Goal: Communication & Community: Answer question/provide support

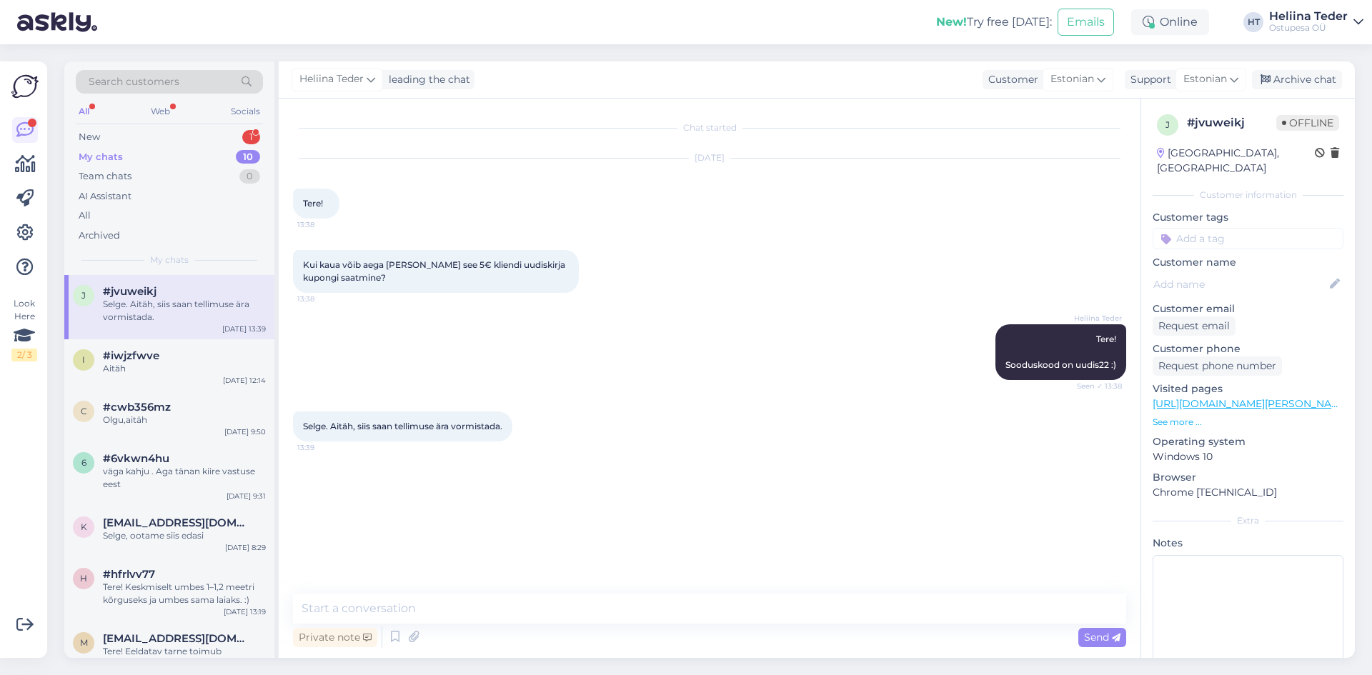
click at [104, 128] on div "New 1" at bounding box center [169, 137] width 187 height 20
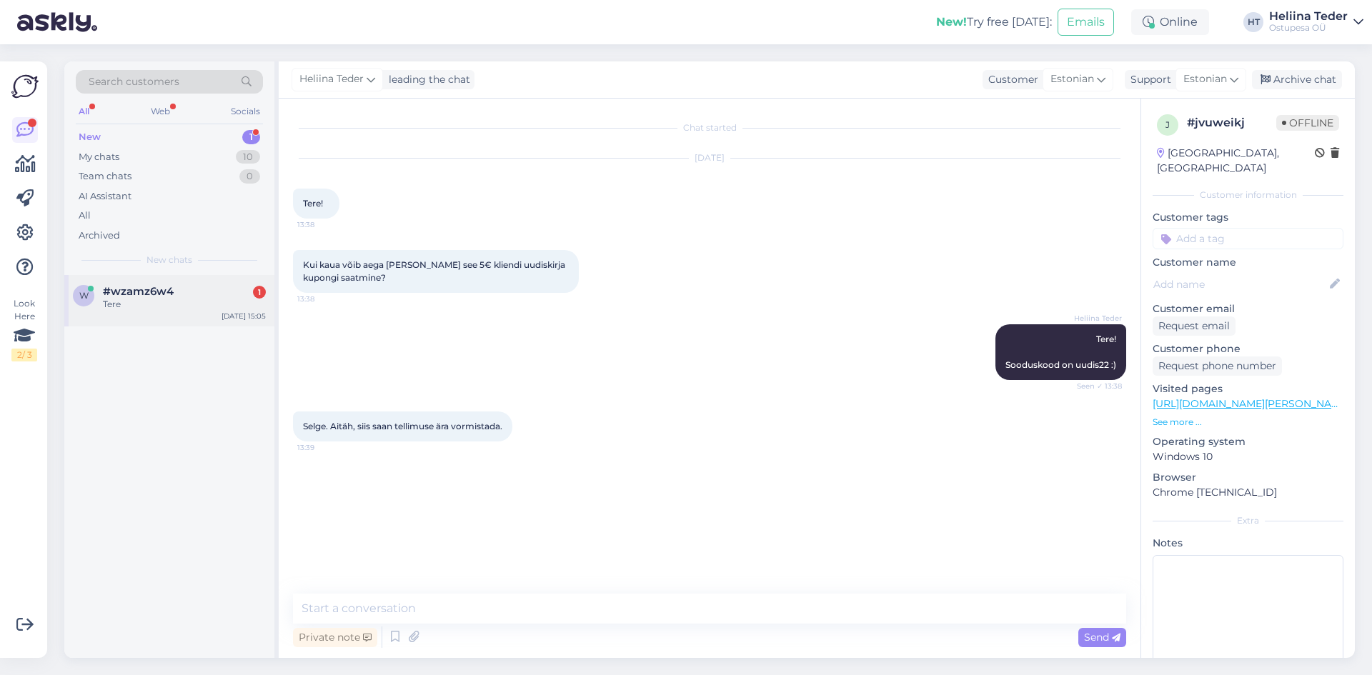
click at [154, 314] on div "w #wzamz6w4 1 Tere [DATE] 15:05" at bounding box center [169, 300] width 210 height 51
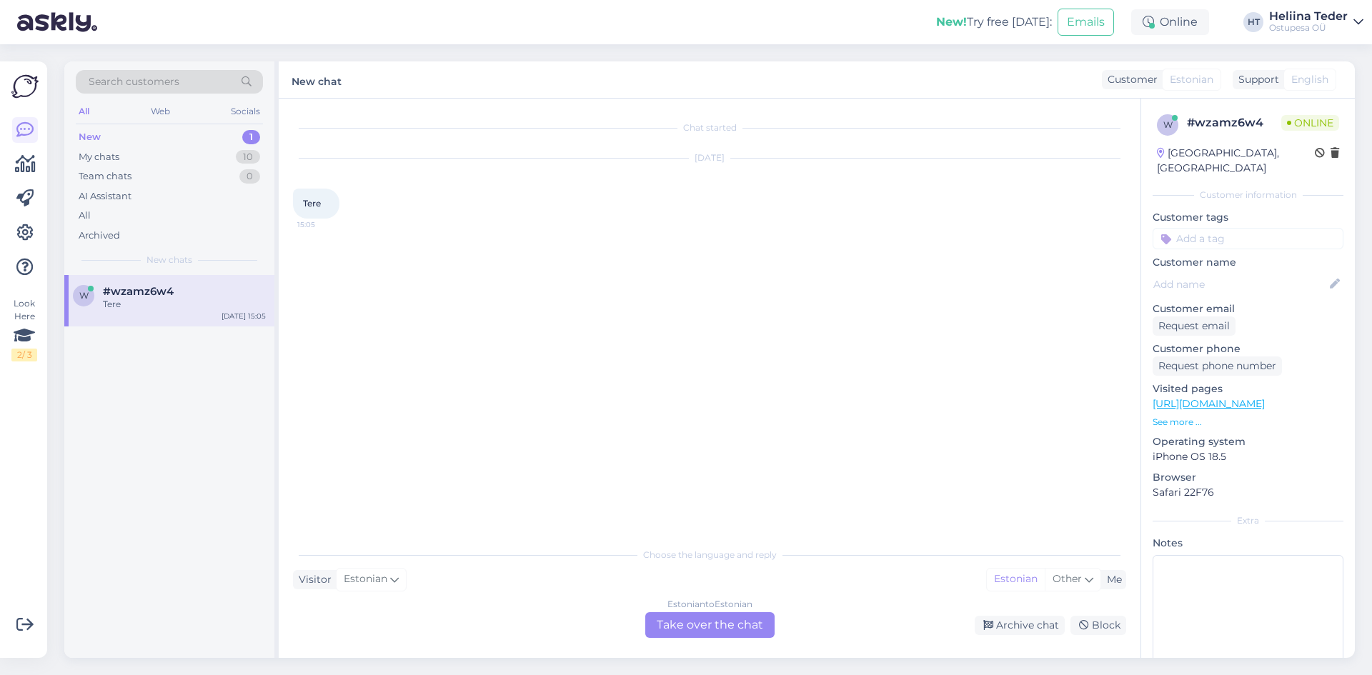
click at [685, 637] on div "Estonian to Estonian Take over the chat" at bounding box center [709, 625] width 129 height 26
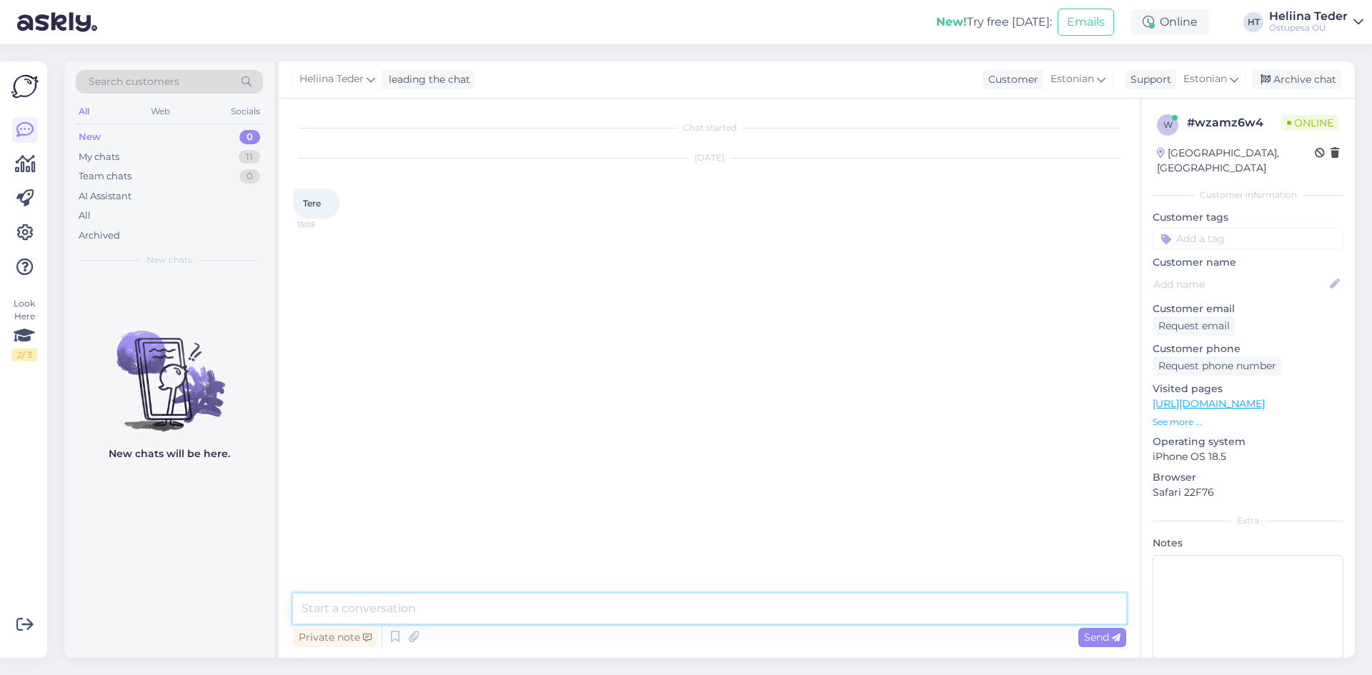
click at [610, 617] on textarea at bounding box center [709, 609] width 833 height 30
type textarea "Tere! :)"
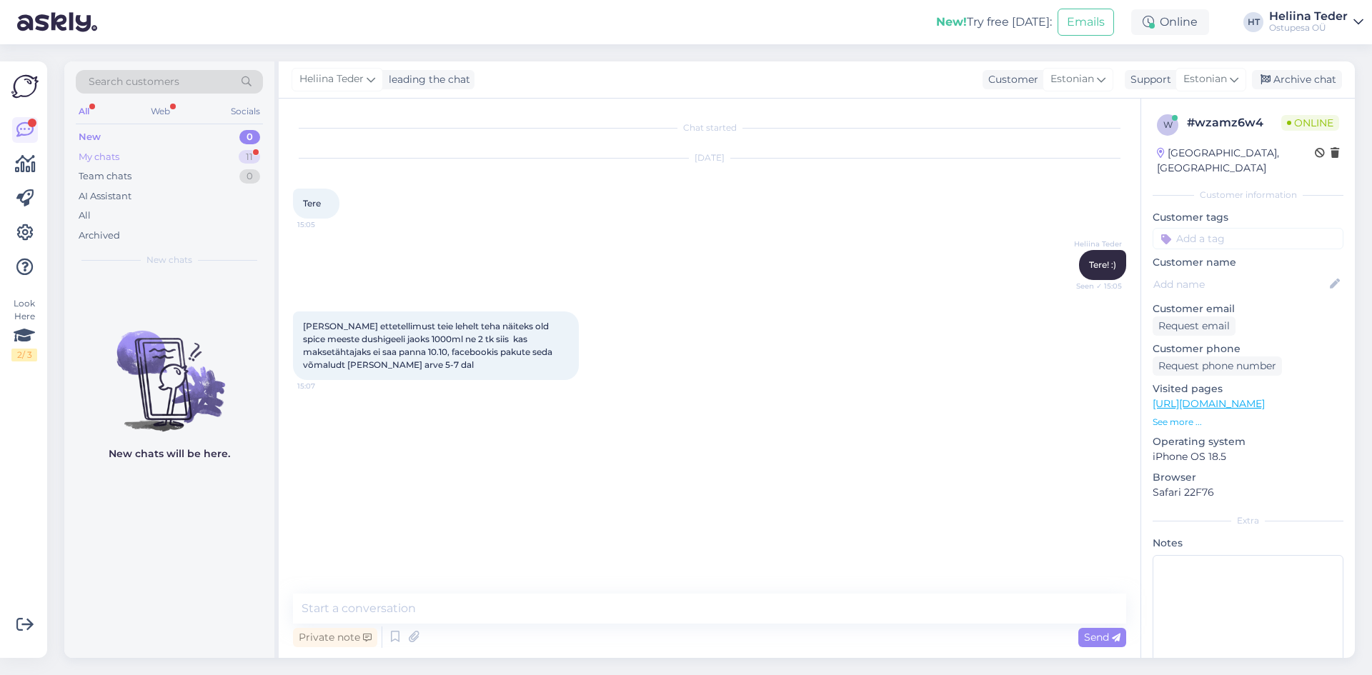
click at [122, 155] on div "My chats 11" at bounding box center [169, 157] width 187 height 20
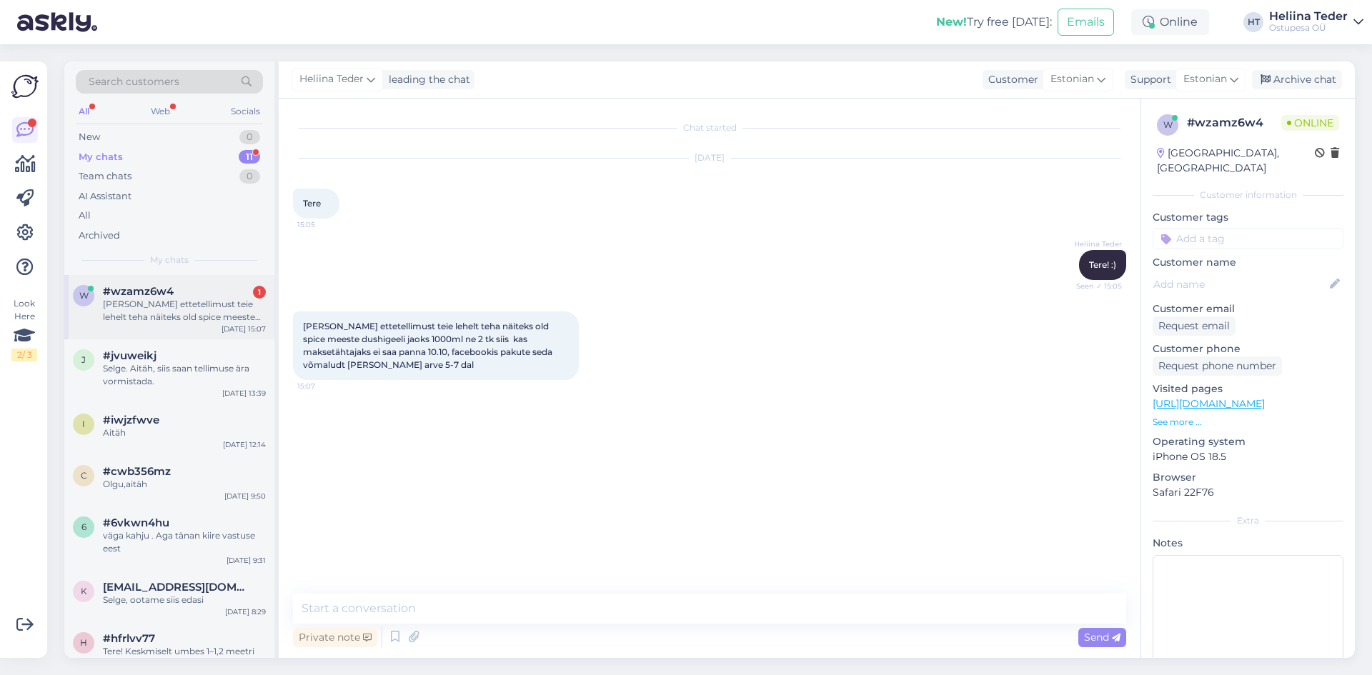
click at [182, 281] on div "w #wzamz6w4 1 [PERSON_NAME] ettetellimust teie lehelt teha näiteks old spice me…" at bounding box center [169, 307] width 210 height 64
click at [404, 600] on textarea at bounding box center [709, 609] width 833 height 30
type textarea "o"
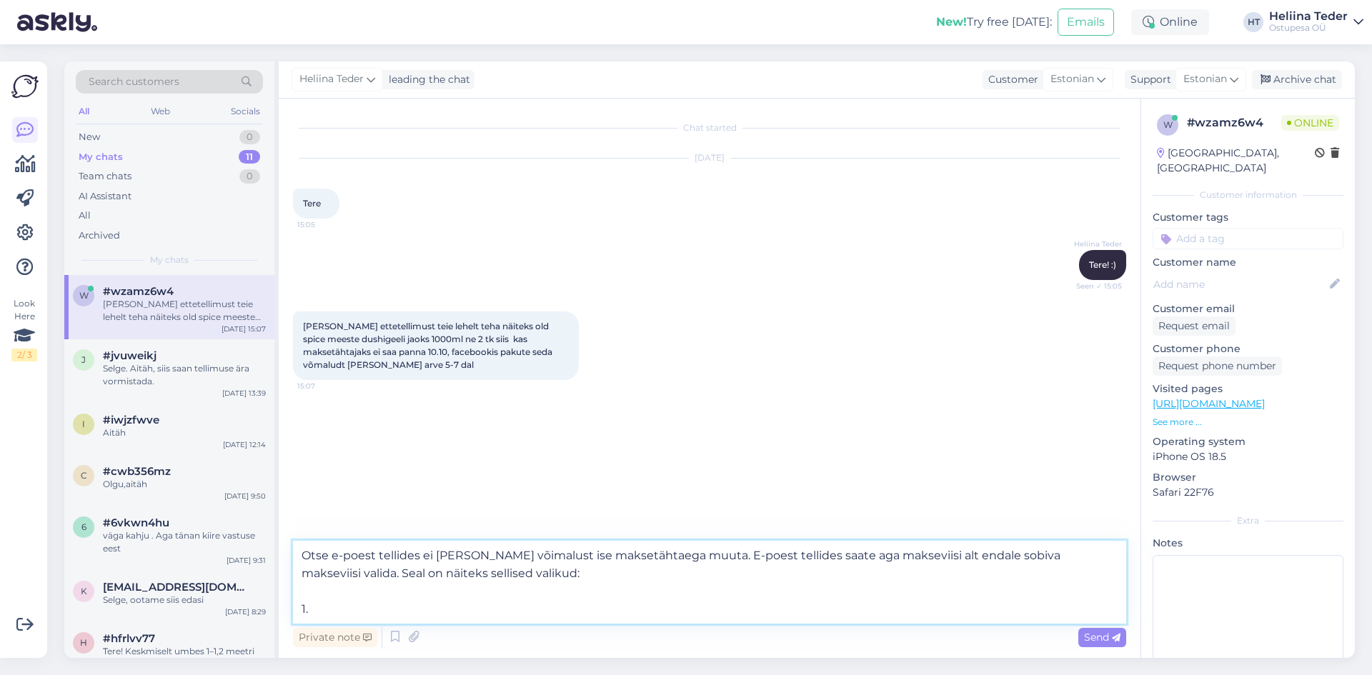
paste textarea "Osta nüüd, saa tellimus kätte, aga maksa hiljem!"
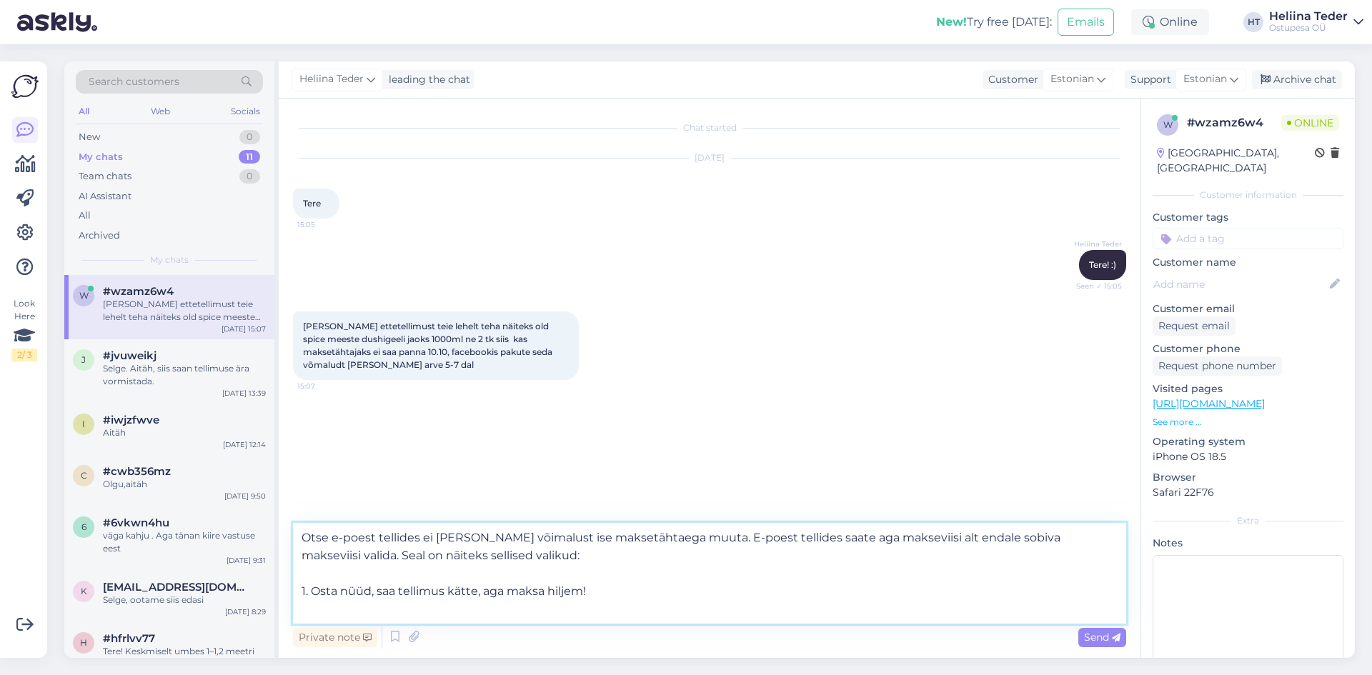
paste textarea "Tasu mugavalt ja kiirelt osade [PERSON_NAME] - 0€ lepingutasu!"
click at [302, 613] on textarea "Otse e-poest tellides ei [PERSON_NAME] võimalust ise maksetähtaega muuta. E-poe…" at bounding box center [709, 573] width 833 height 101
click at [644, 615] on textarea "Otse e-poest tellides ei [PERSON_NAME] võimalust ise maksetähtaega muuta. E-poe…" at bounding box center [709, 573] width 833 height 101
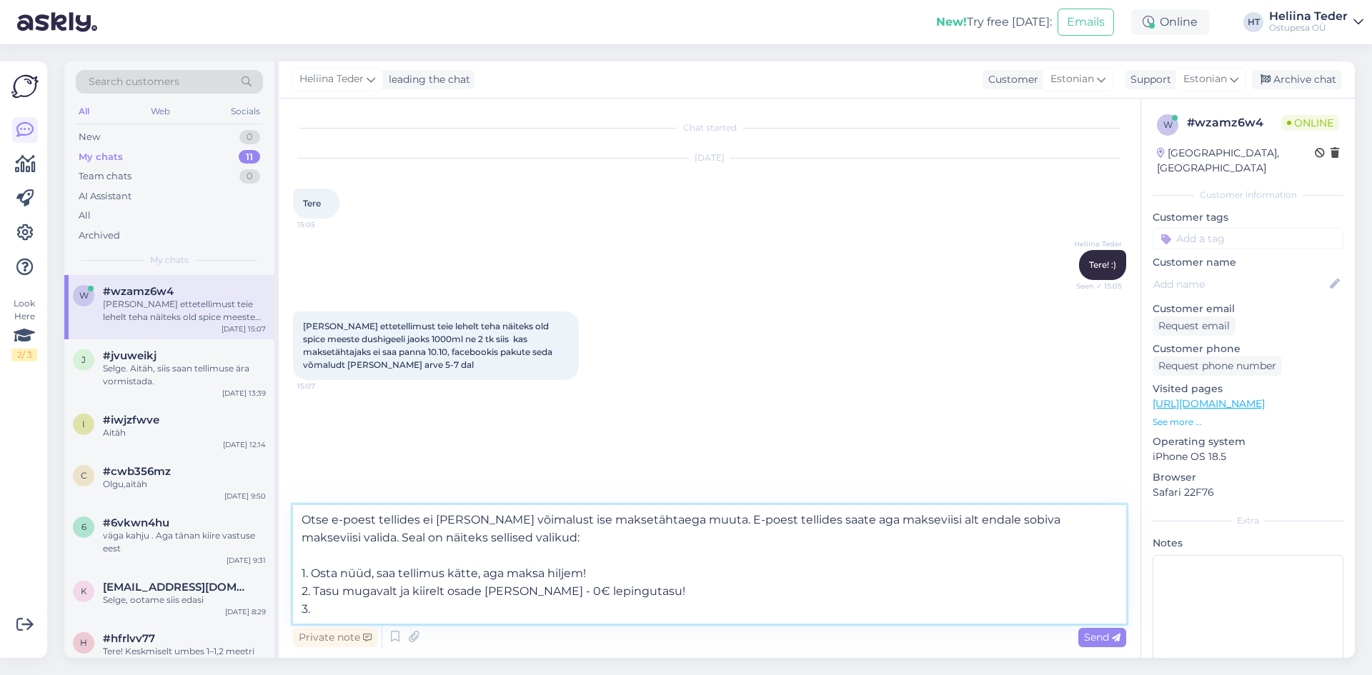
paste textarea "Tasu 3-s võrdses osas, [PERSON_NAME] ühegi lisatasuta! 0% intress. 0€ lisakulu.…"
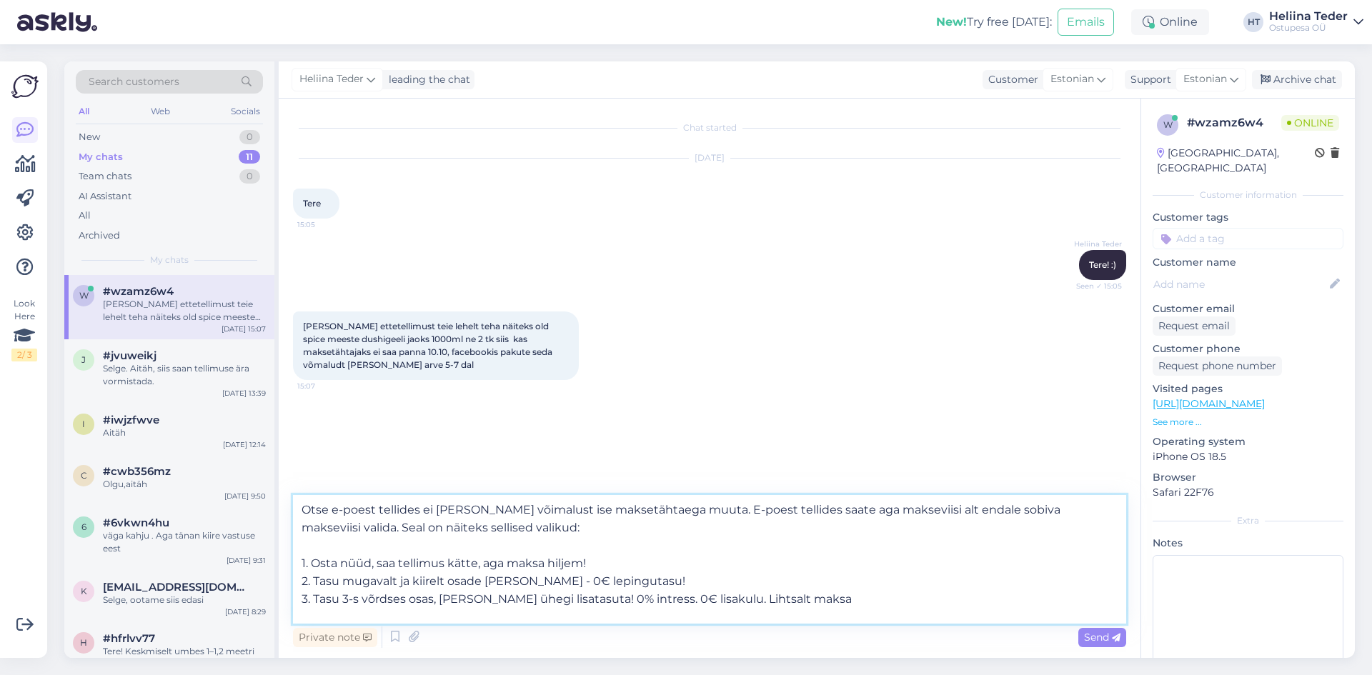
scroll to position [18, 0]
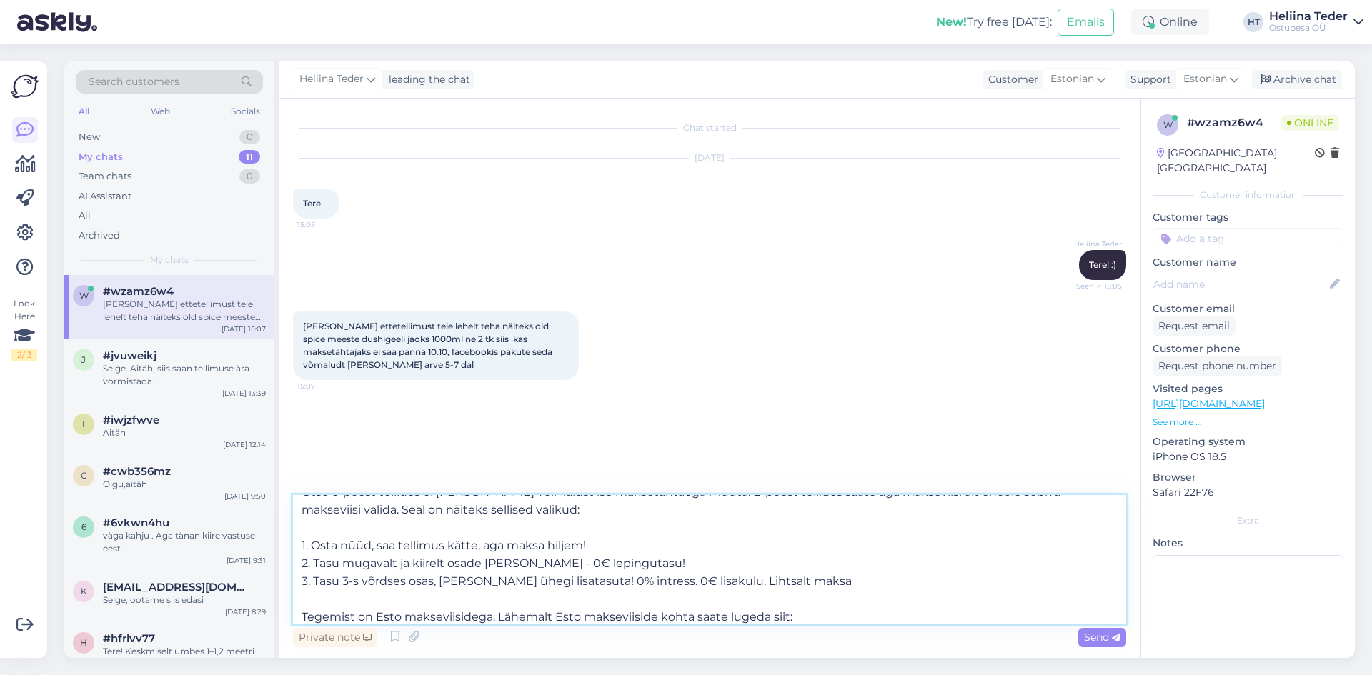
click at [825, 620] on textarea "Otse e-poest tellides ei [PERSON_NAME] võimalust ise maksetähtaega muuta. E-poe…" at bounding box center [709, 559] width 833 height 129
paste textarea "[URL][DOMAIN_NAME]"
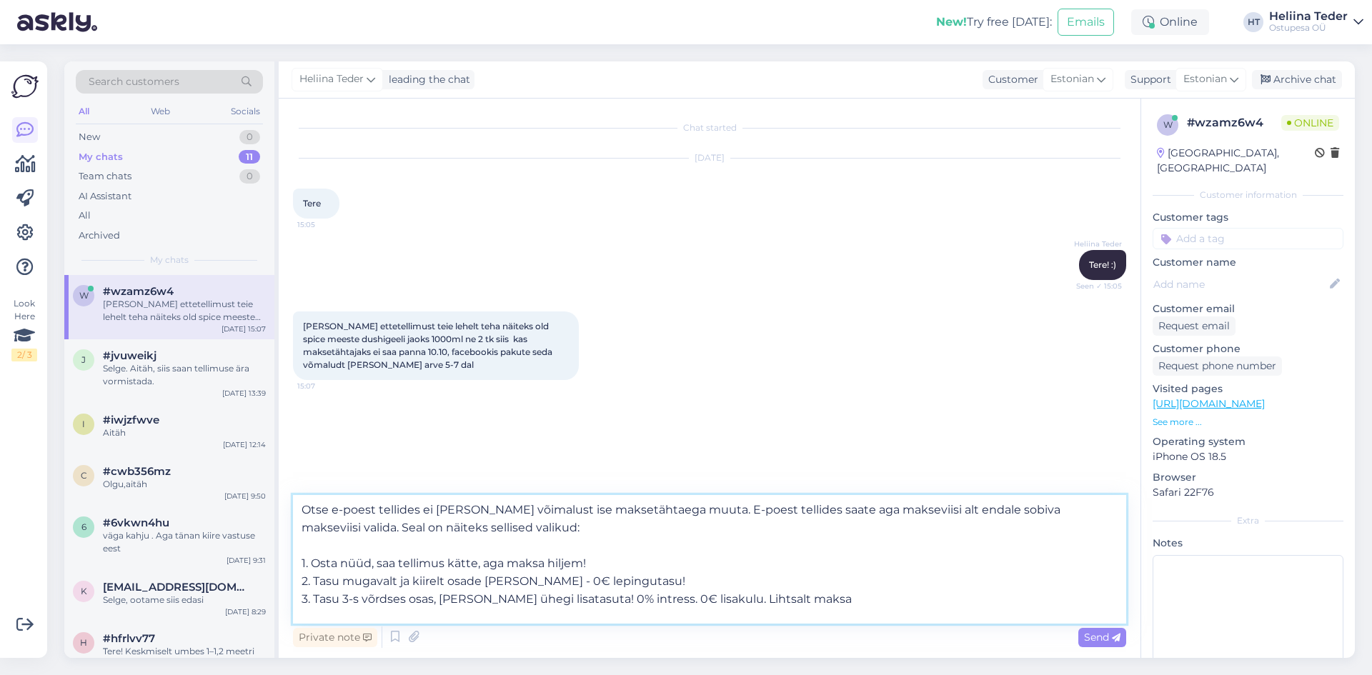
drag, startPoint x: 495, startPoint y: 531, endPoint x: 700, endPoint y: 514, distance: 205.1
click at [700, 514] on textarea "Otse e-poest tellides ei [PERSON_NAME] võimalust ise maksetähtaega muuta. E-poe…" at bounding box center [709, 559] width 833 height 129
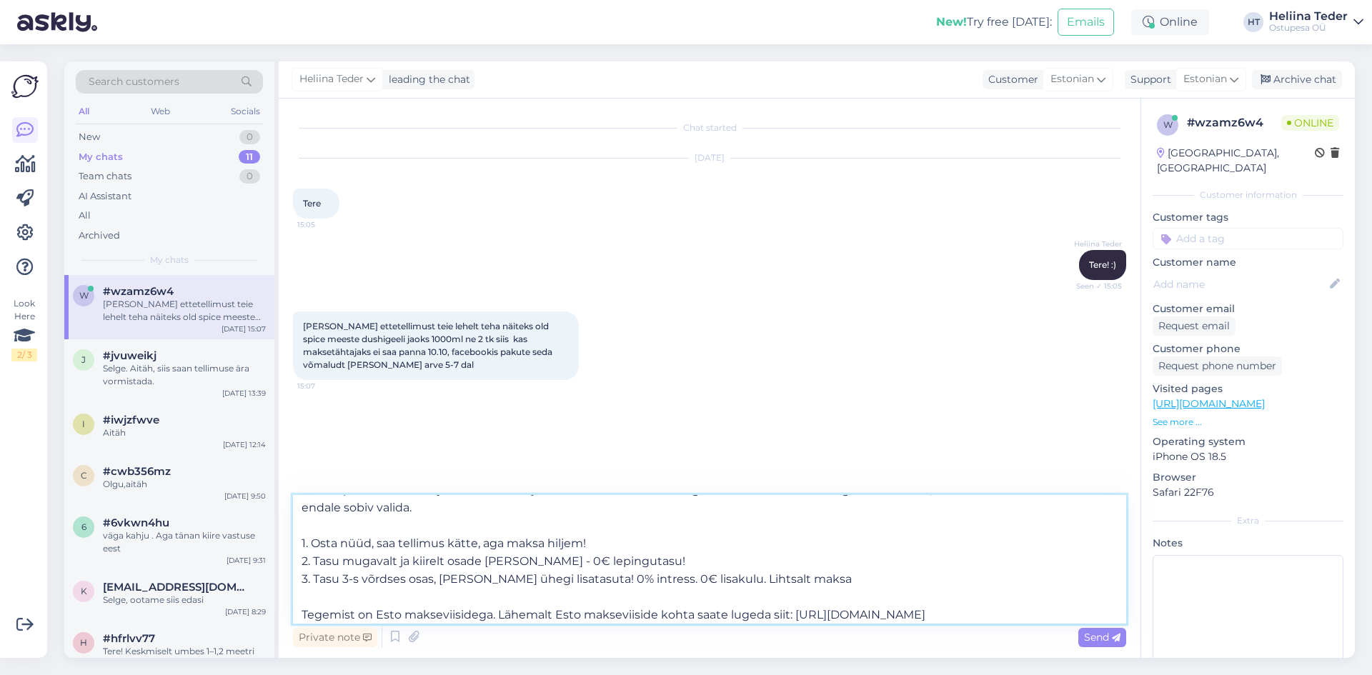
scroll to position [26, 0]
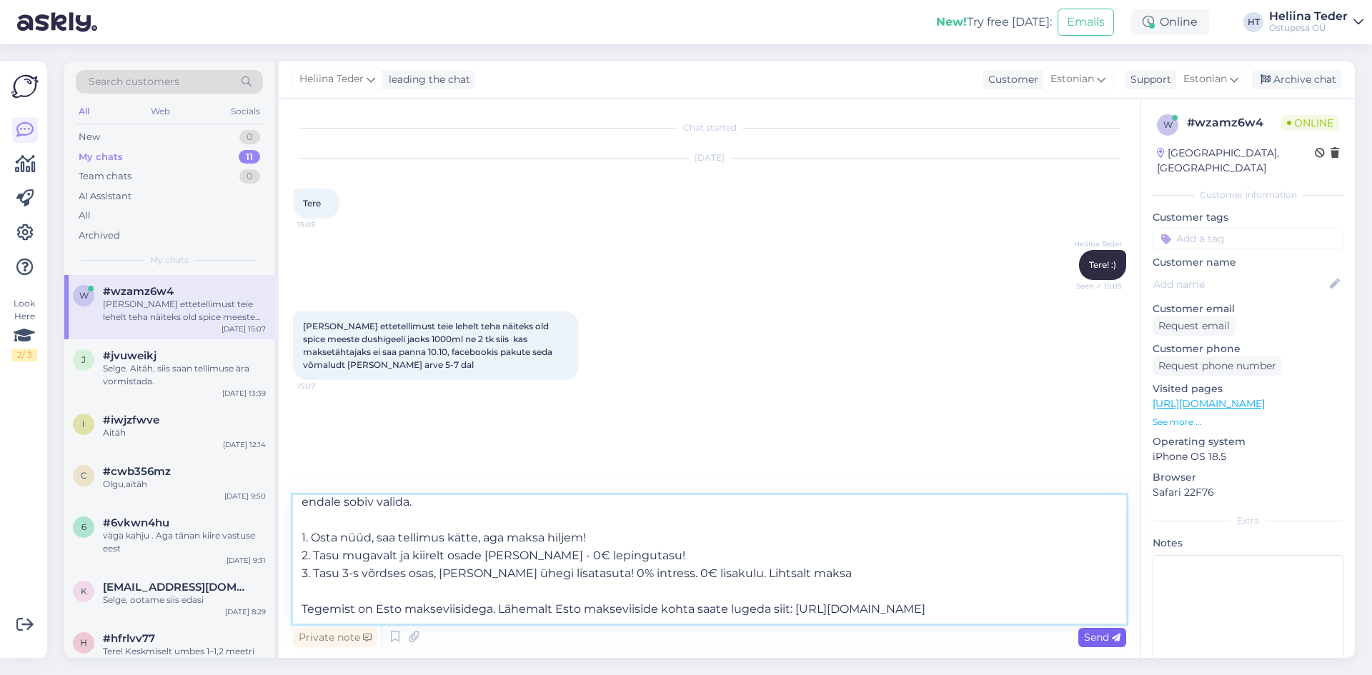
type textarea "Otse e-poest tellides ei [PERSON_NAME] võimalust ise maksetähtaega muuta. Kui T…"
click at [1099, 640] on span "Send" at bounding box center [1102, 637] width 36 height 13
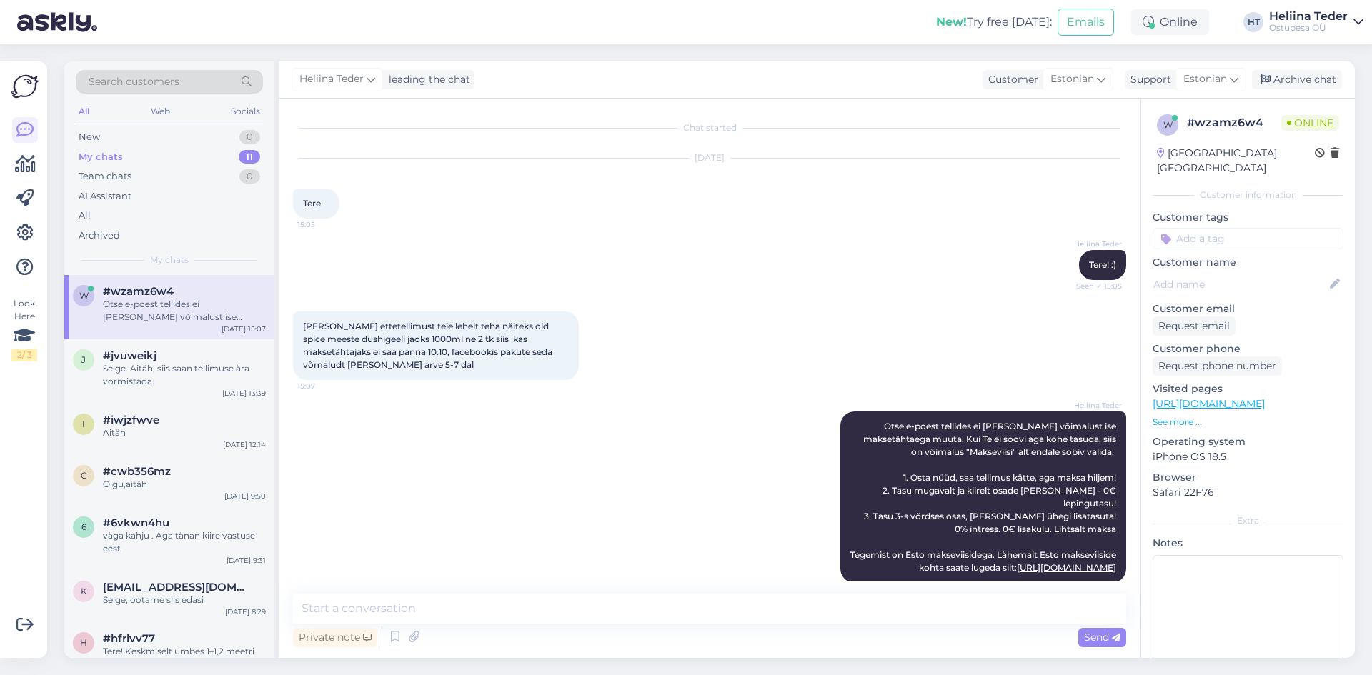
scroll to position [0, 0]
